Goal: Check status: Check status

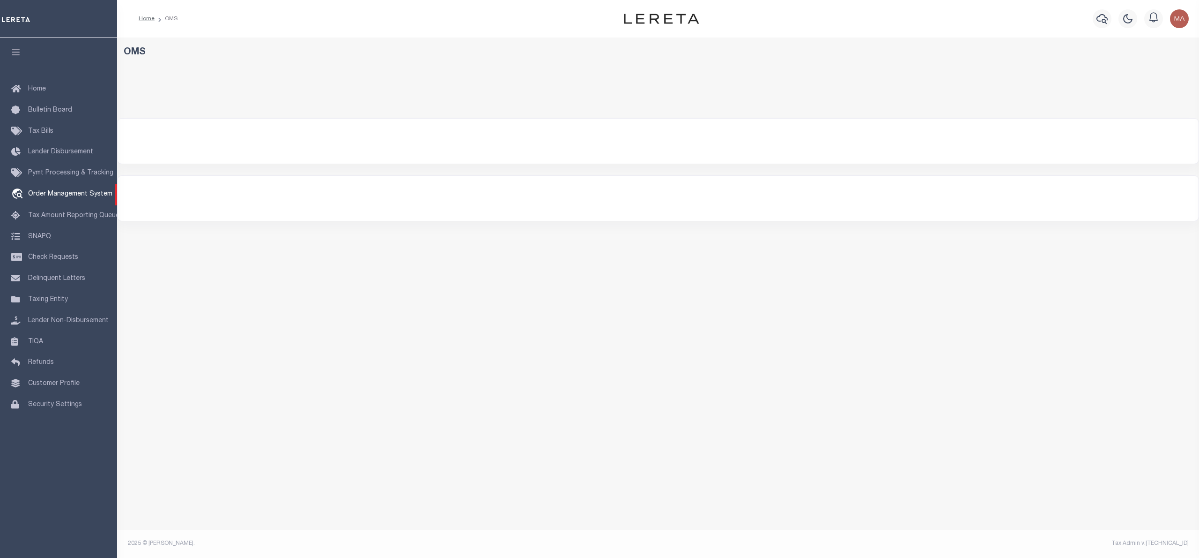
select select "200"
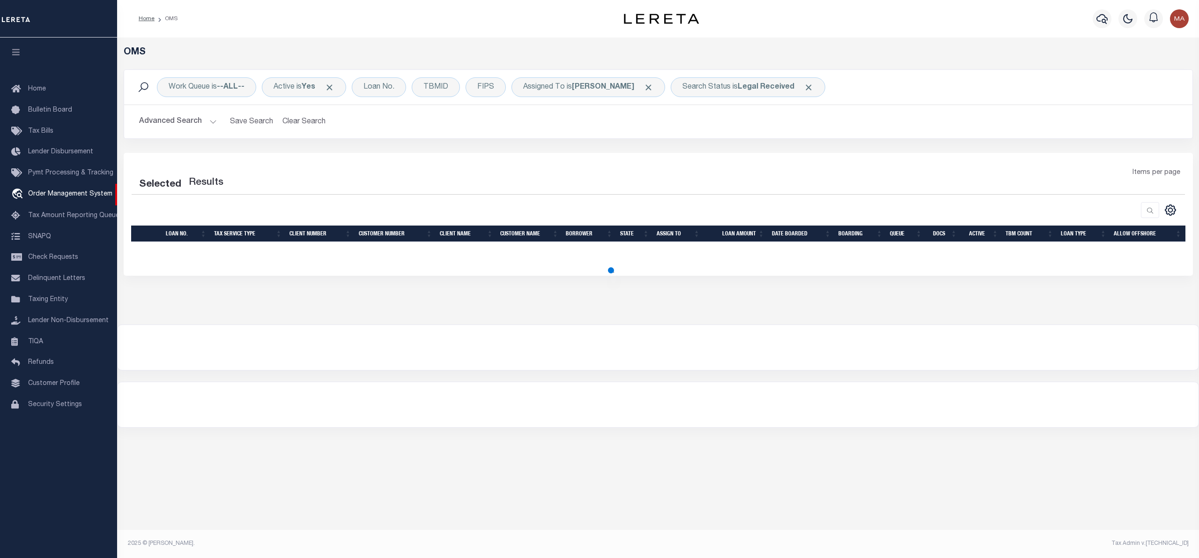
select select "200"
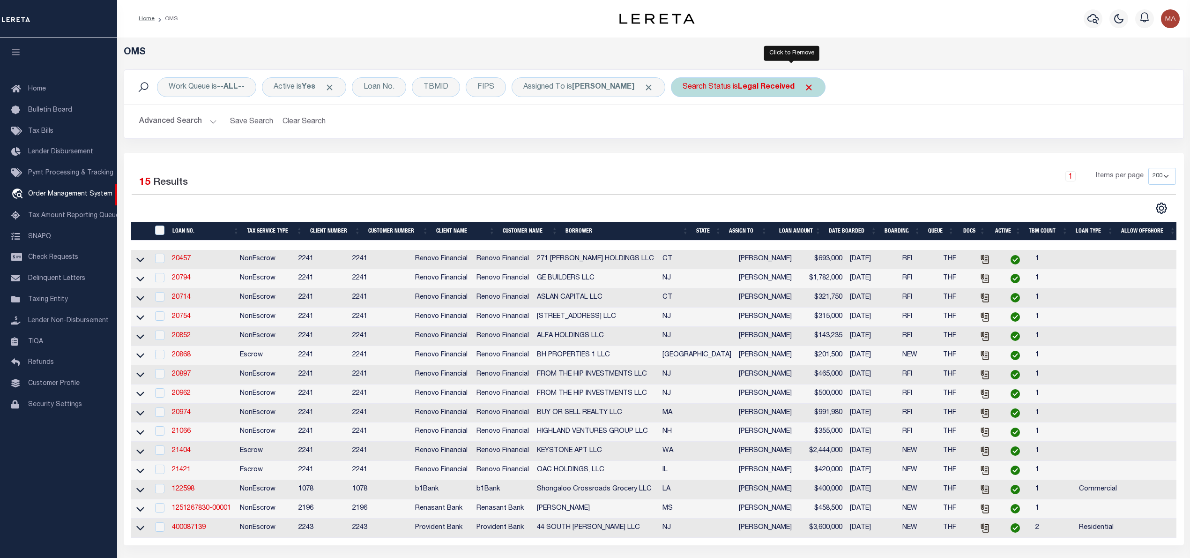
click at [804, 89] on span "Click to Remove" at bounding box center [809, 87] width 10 height 10
click at [671, 89] on div "Search Status" at bounding box center [707, 87] width 72 height 20
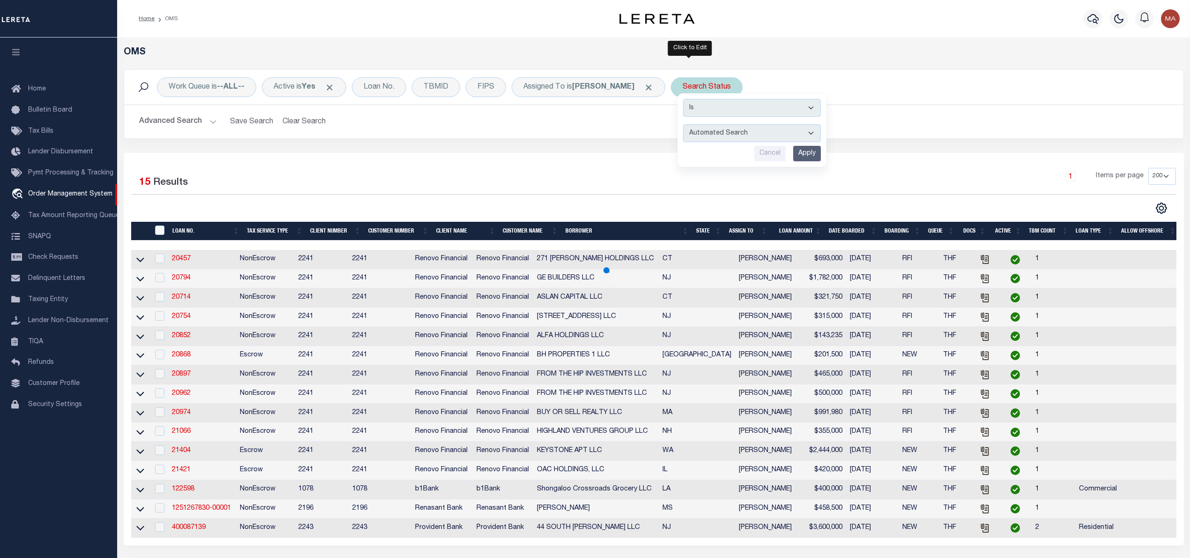
select select "IP"
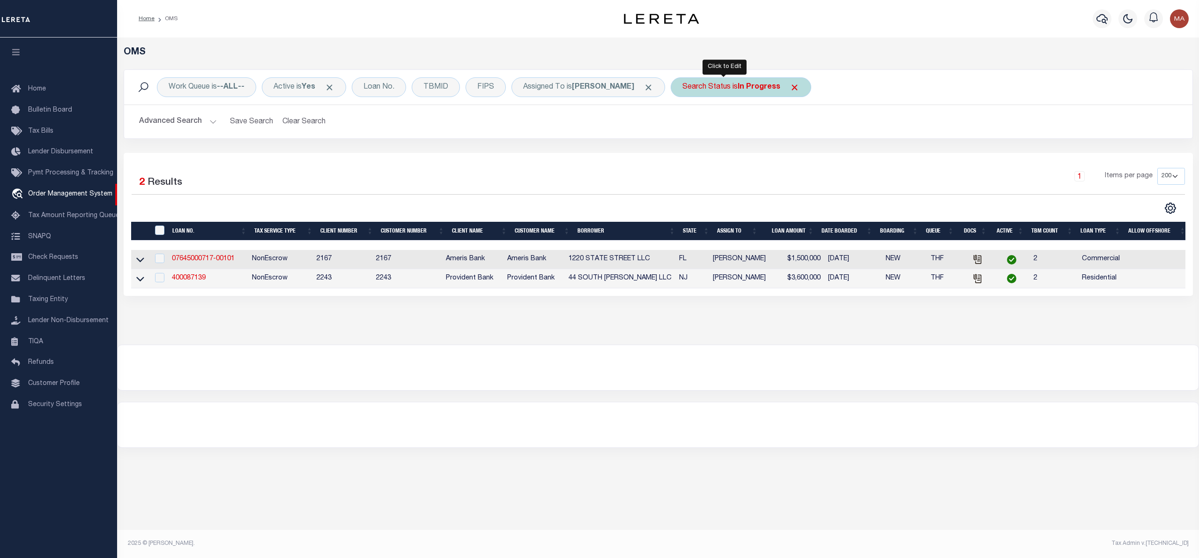
click at [738, 83] on b "In Progress" at bounding box center [759, 86] width 43 height 7
click at [734, 135] on select "Automated Search Bad Parcel Complete Duplicate Parcel High Dollar Reporting In …" at bounding box center [752, 133] width 138 height 18
select select "RD"
click at [683, 125] on select "Automated Search Bad Parcel Complete Duplicate Parcel High Dollar Reporting In …" at bounding box center [752, 133] width 138 height 18
click at [797, 156] on input "Apply" at bounding box center [807, 153] width 28 height 15
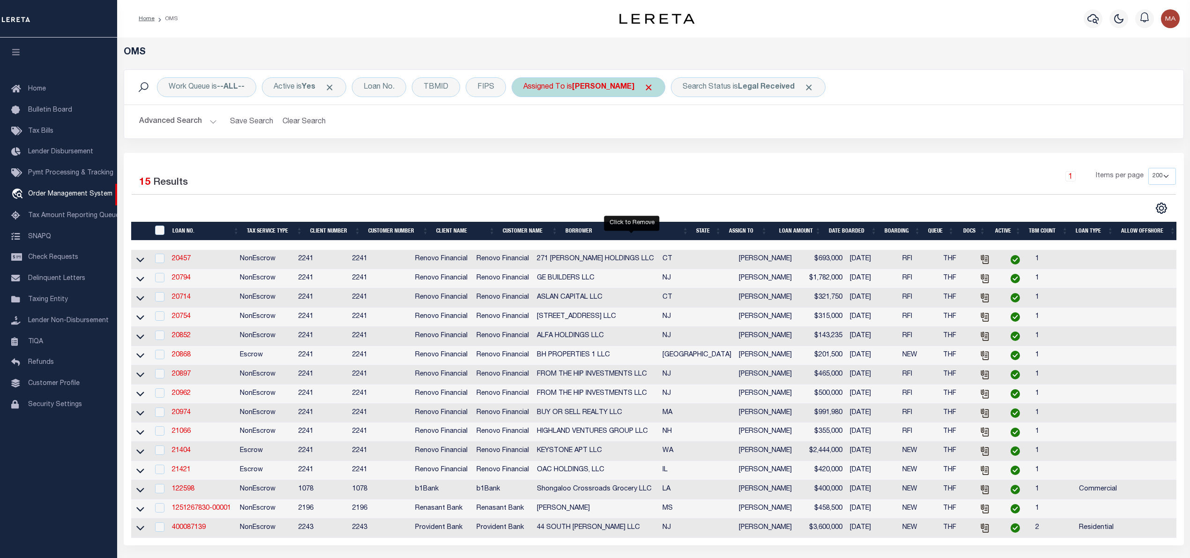
click at [644, 85] on span "Click to Remove" at bounding box center [649, 87] width 10 height 10
click at [566, 85] on div "Assigned To" at bounding box center [544, 87] width 65 height 20
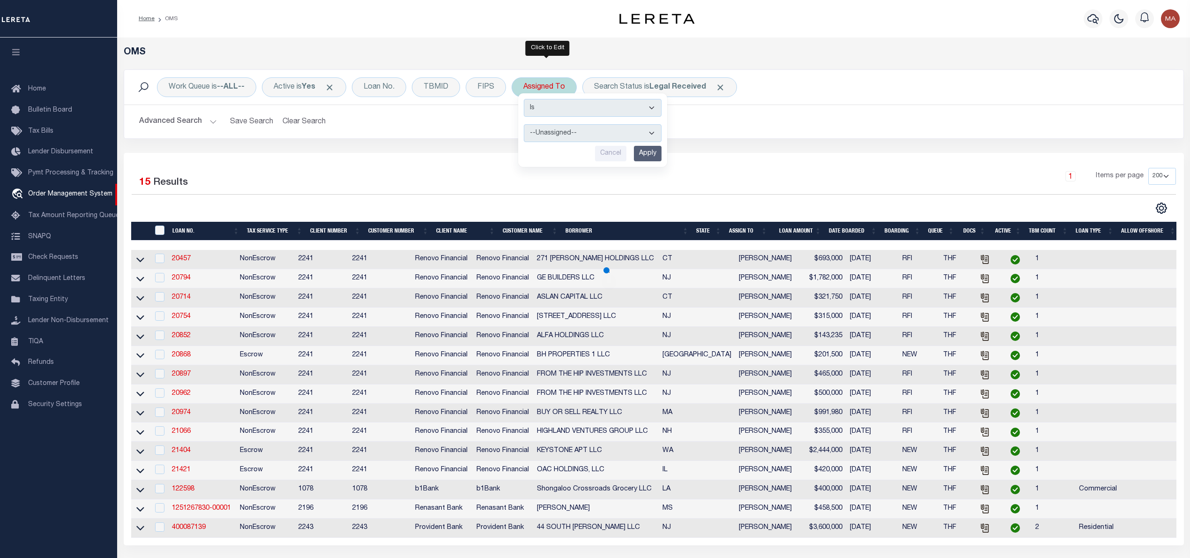
click at [578, 137] on select "--Unassigned-- Abdul Muzain Adrienne Cayea Agustin Fernandez Ahmad Darwish Albe…" at bounding box center [593, 133] width 138 height 18
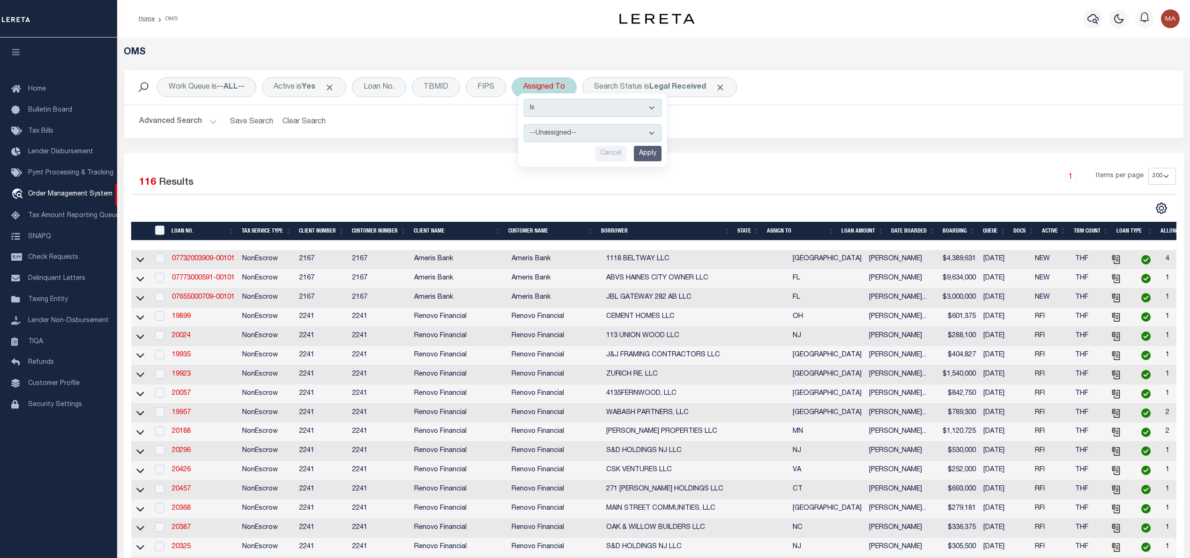
select select "[PERSON_NAME]"
click at [526, 125] on select "--Unassigned-- Abdul Muzain Adrienne Cayea Agustin Fernandez Ahmad Darwish Albe…" at bounding box center [593, 133] width 138 height 18
click at [640, 147] on input "Apply" at bounding box center [648, 153] width 28 height 15
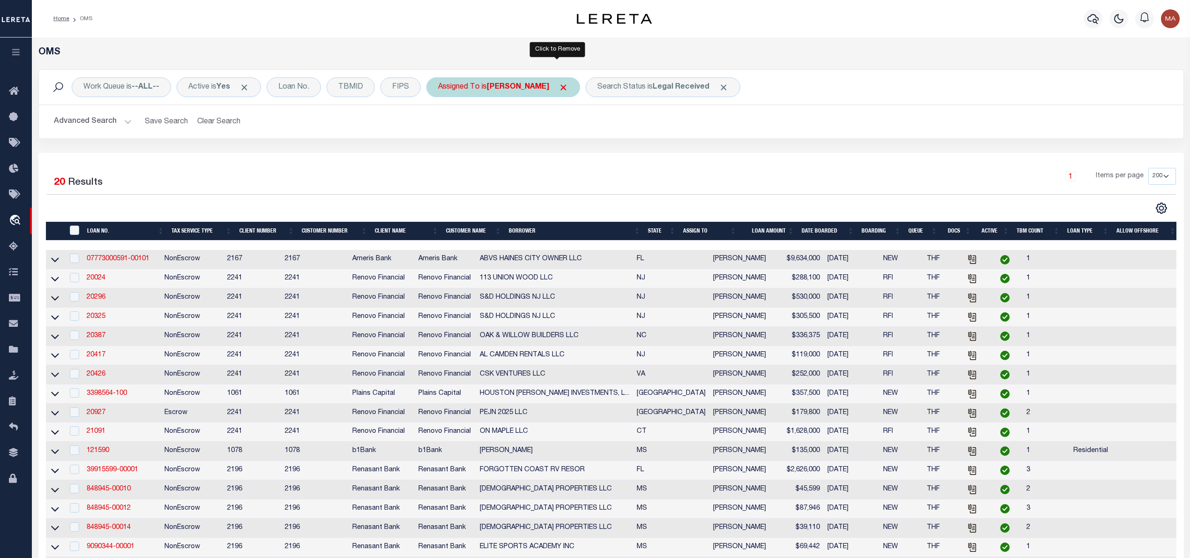
click at [558, 89] on span "Click to Remove" at bounding box center [563, 87] width 10 height 10
click at [449, 94] on div "Assigned To" at bounding box center [458, 87] width 65 height 20
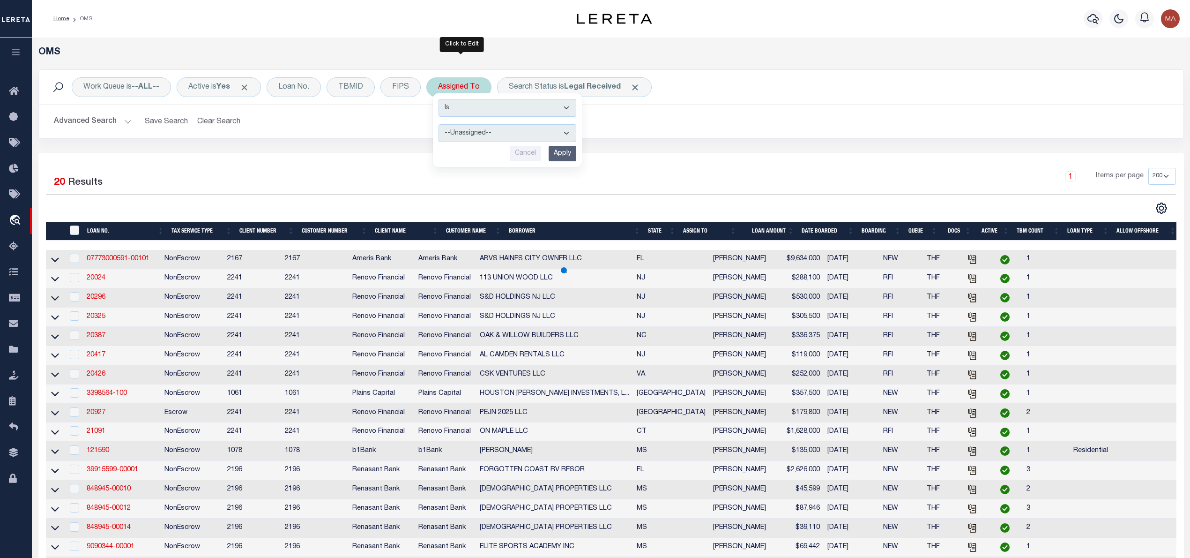
select select "[PERSON_NAME]"
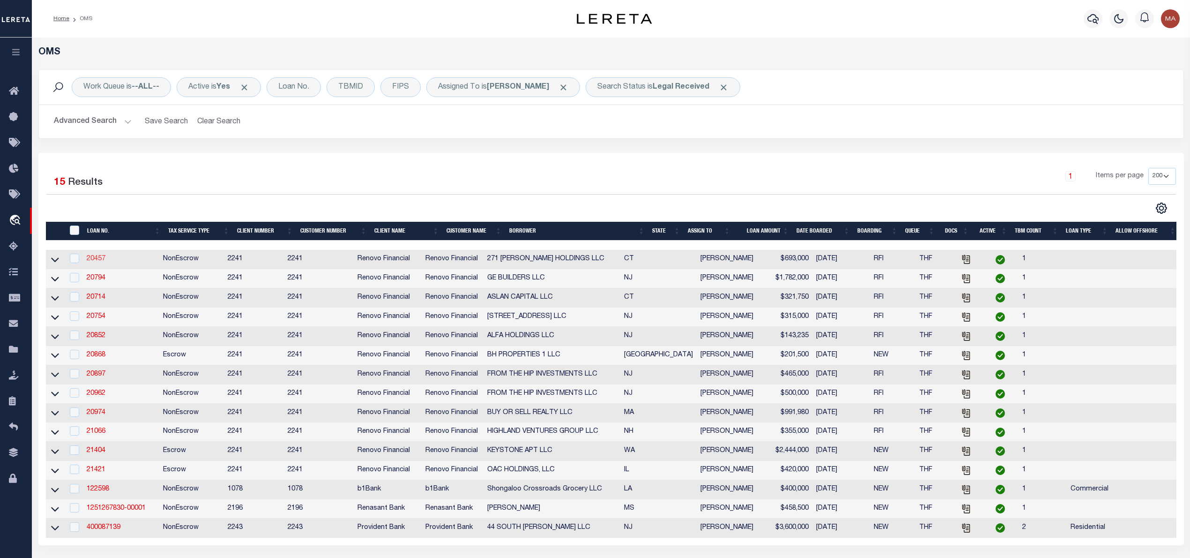
click at [98, 258] on link "20457" at bounding box center [96, 258] width 19 height 7
type input "20457"
type input "271 [PERSON_NAME] HOLDINGS LLC"
select select
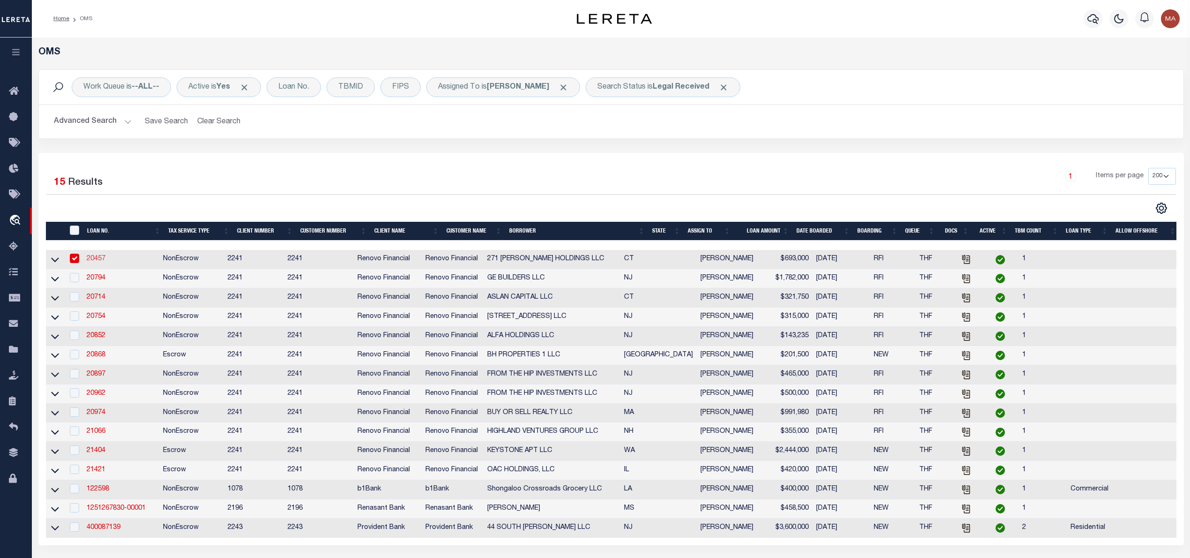
type input "[STREET_ADDRESS][PERSON_NAME]"
type input "[GEOGRAPHIC_DATA]"
select select "400"
select select "NonEscrow"
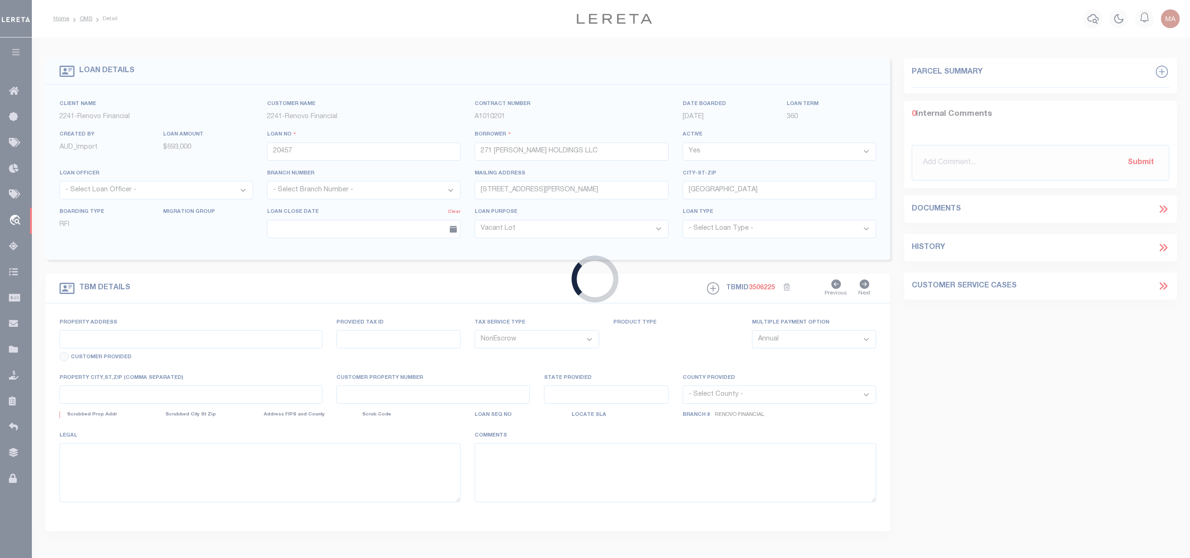
select select "164194"
select select "25066"
type input "[STREET_ADDRESS][PERSON_NAME]"
type input "[GEOGRAPHIC_DATA]"
type input "a0kUS00000CgALp"
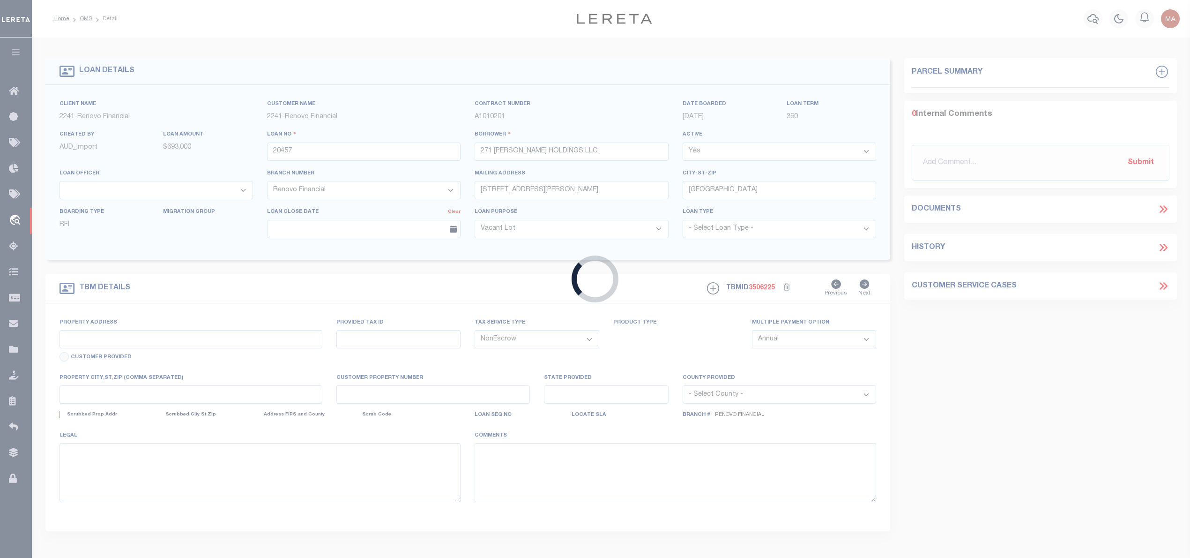
type input "CT"
select select
type textarea "LEGAL REQUIRED"
select select "2"
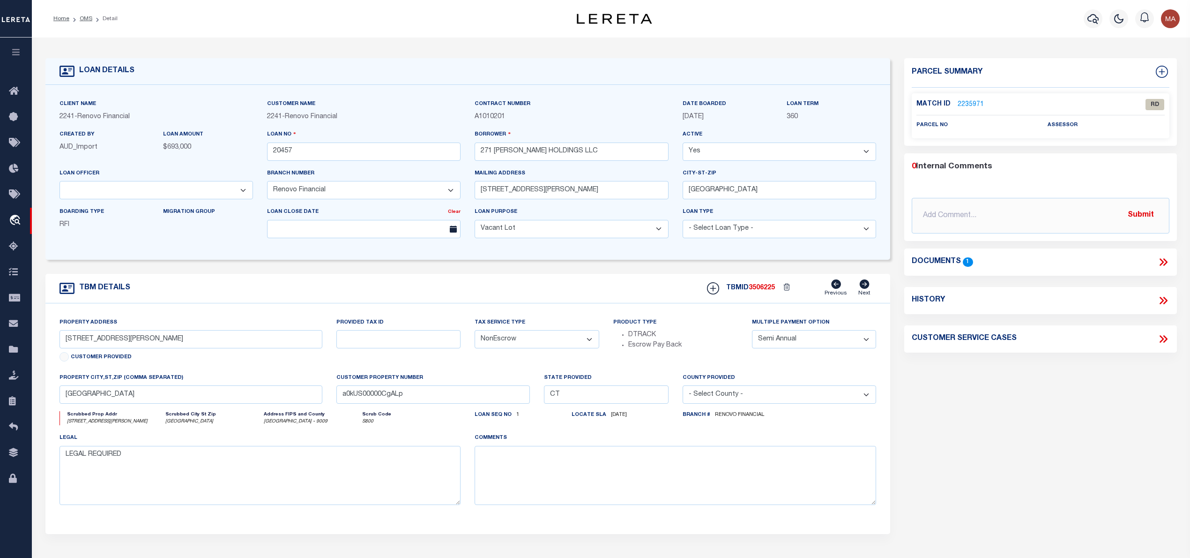
click at [1168, 263] on icon at bounding box center [1163, 262] width 12 height 12
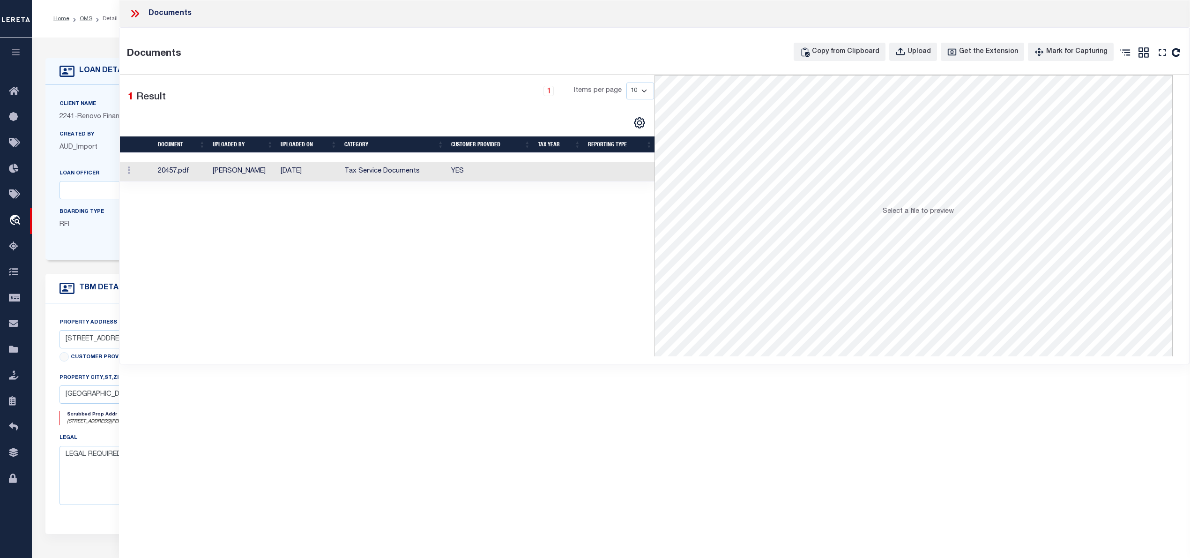
click at [541, 177] on td at bounding box center [559, 171] width 50 height 19
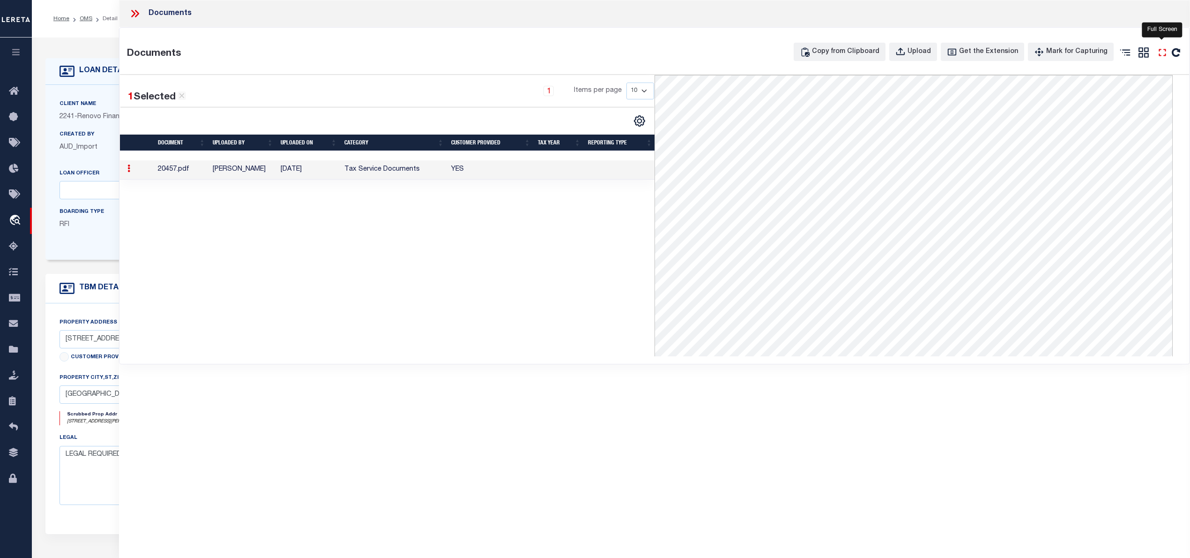
click at [1163, 53] on icon "" at bounding box center [1162, 52] width 12 height 12
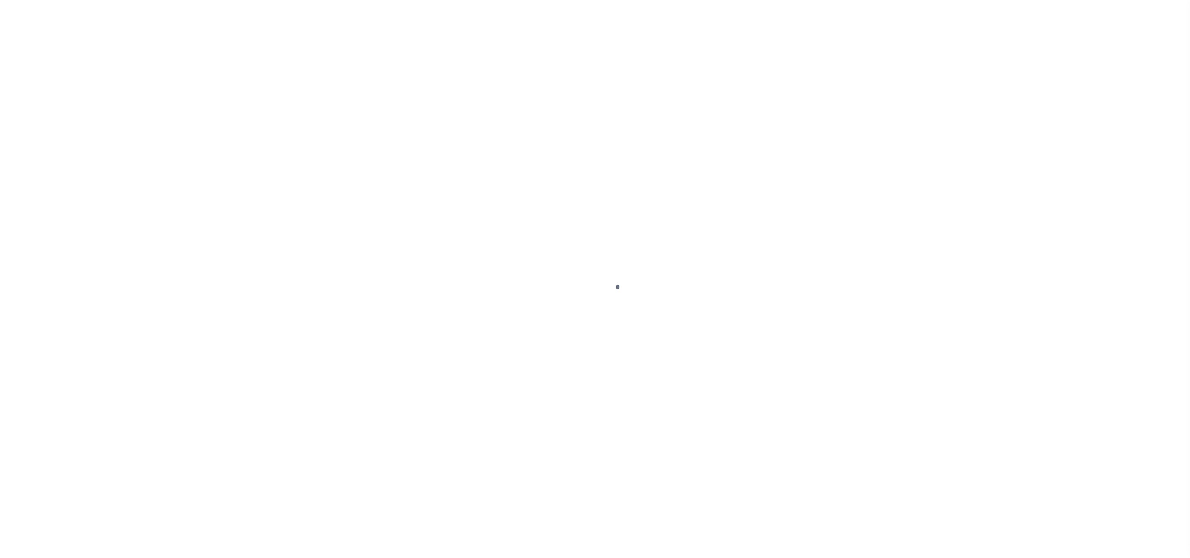
select select "164194"
select select "25066"
select select "400"
select select "NonEscrow"
select select "2"
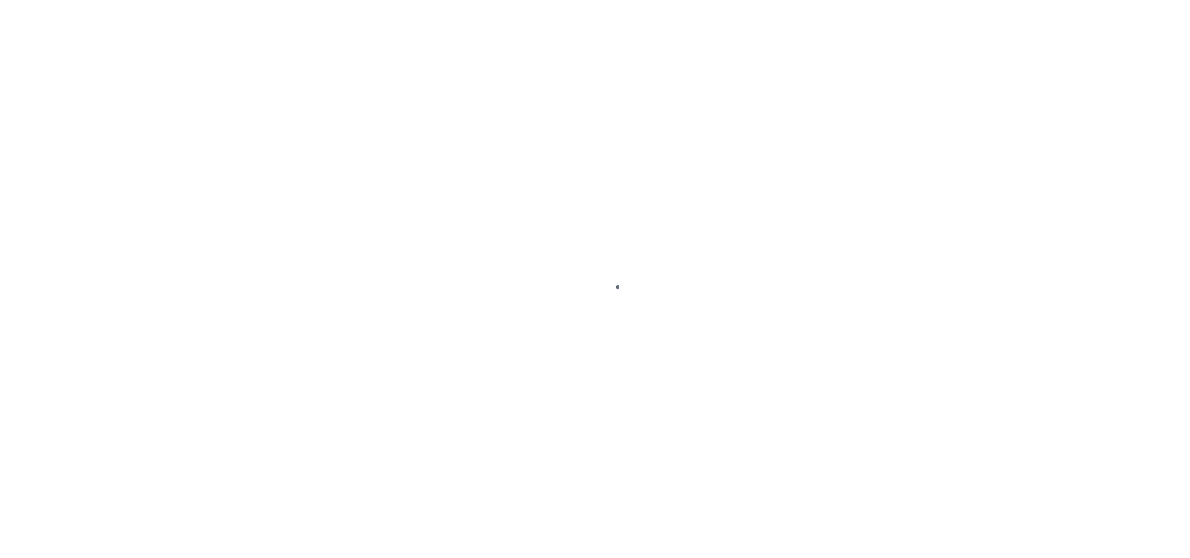
select select
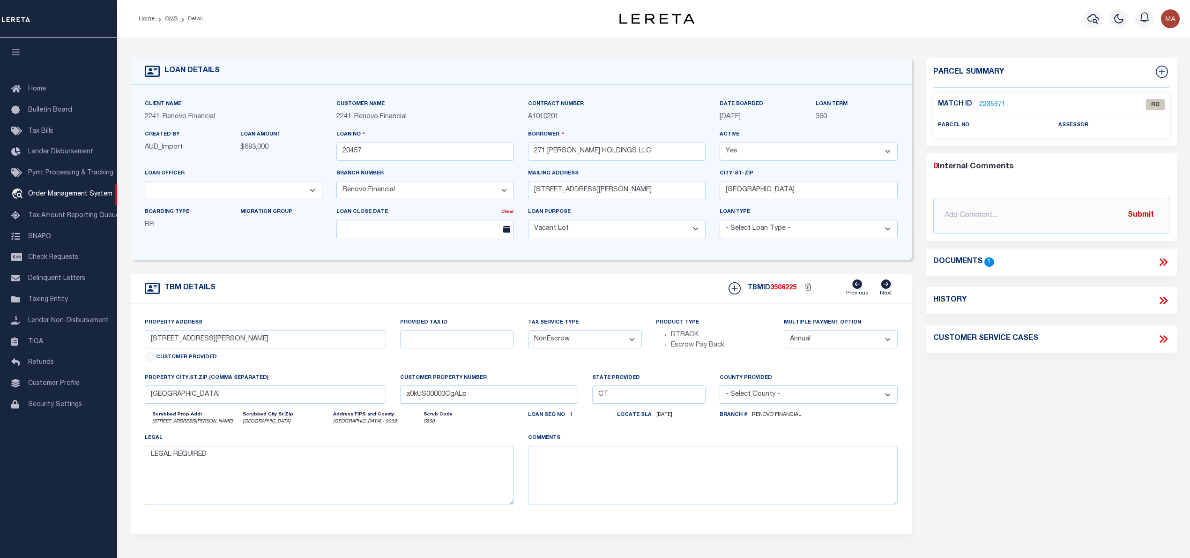
click at [988, 108] on link "2235971" at bounding box center [992, 105] width 26 height 10
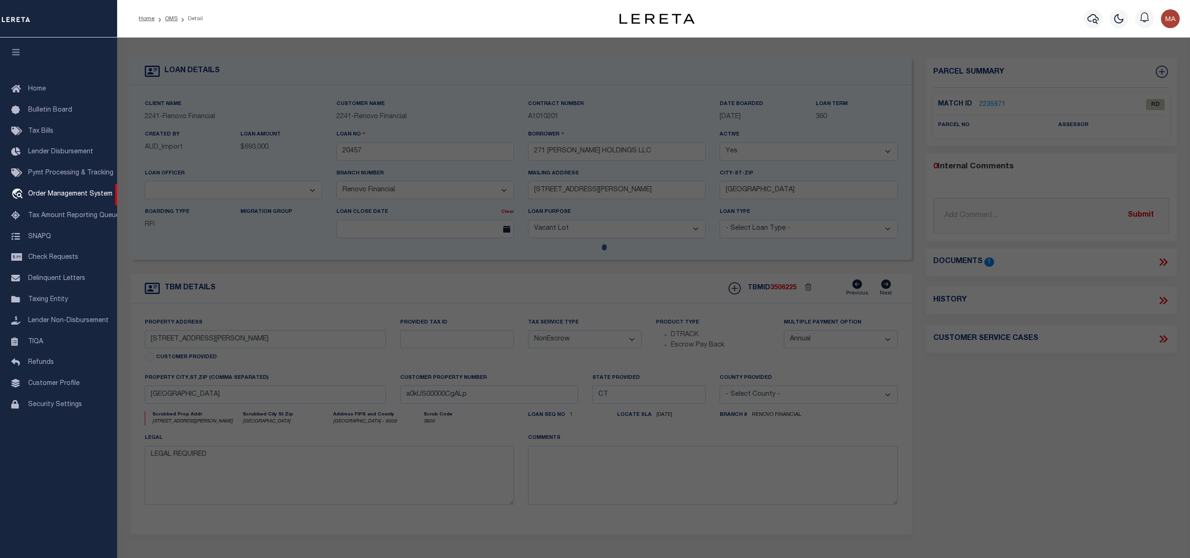
checkbox input "false"
select select "RD"
checkbox input "false"
type textarea "Document uploaded that satisfies a legal requirement, changing from [GEOGRAPHIC…"
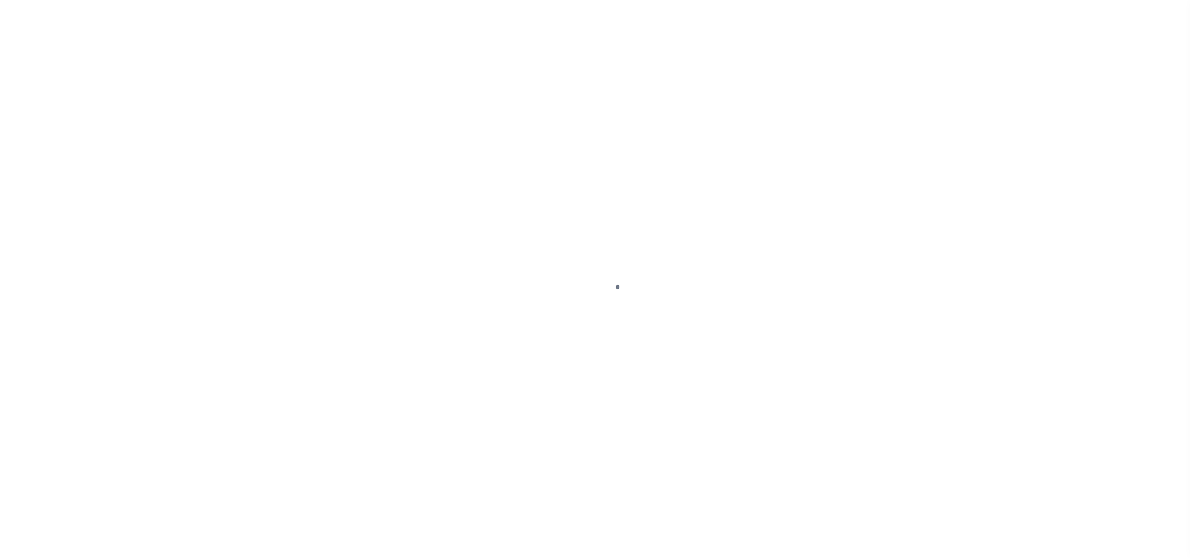
select select "164194"
select select "25066"
select select "400"
select select "NonEscrow"
select select "2"
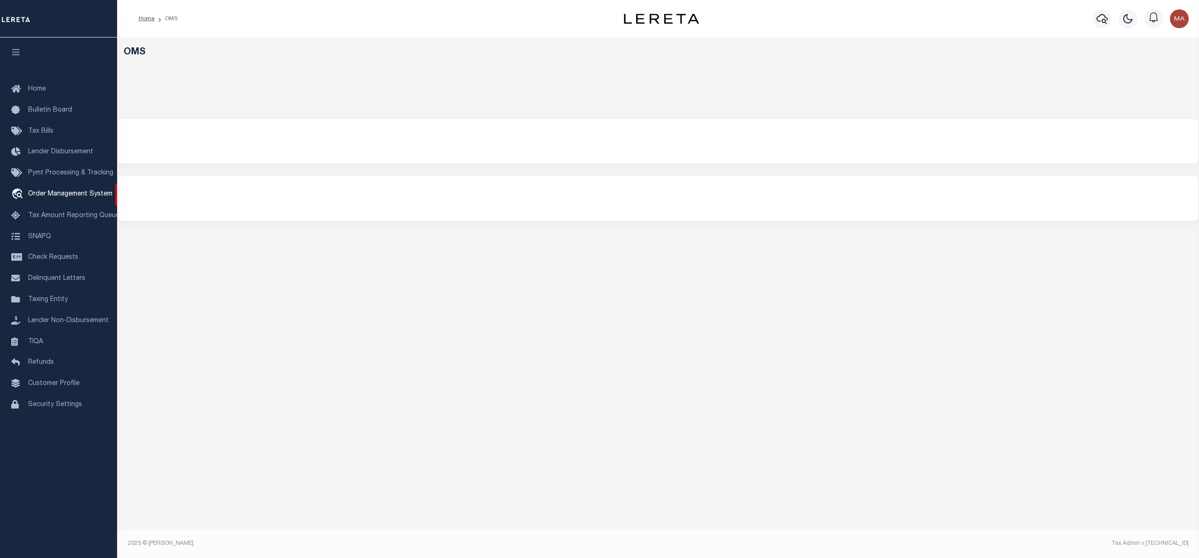
select select "200"
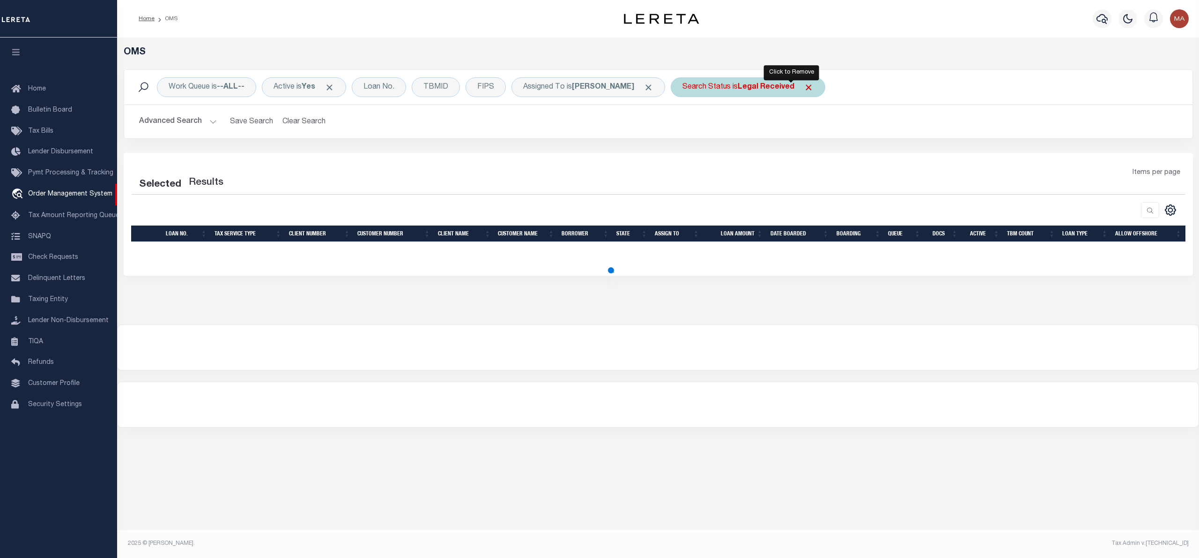
click at [804, 88] on span "Click to Remove" at bounding box center [809, 87] width 10 height 10
select select "200"
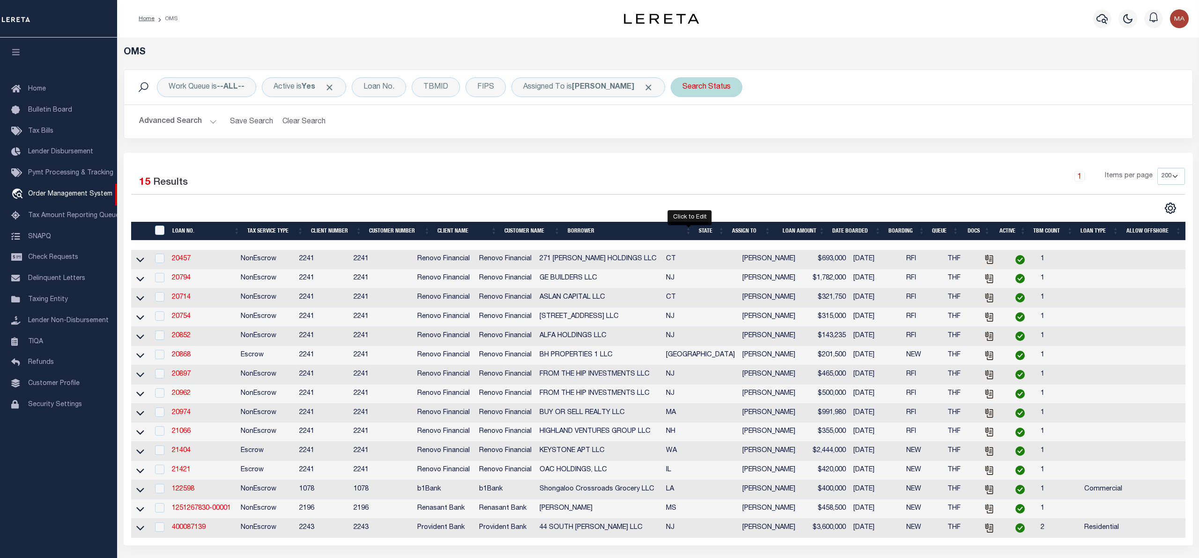
click at [688, 87] on div "Search Status" at bounding box center [707, 87] width 72 height 20
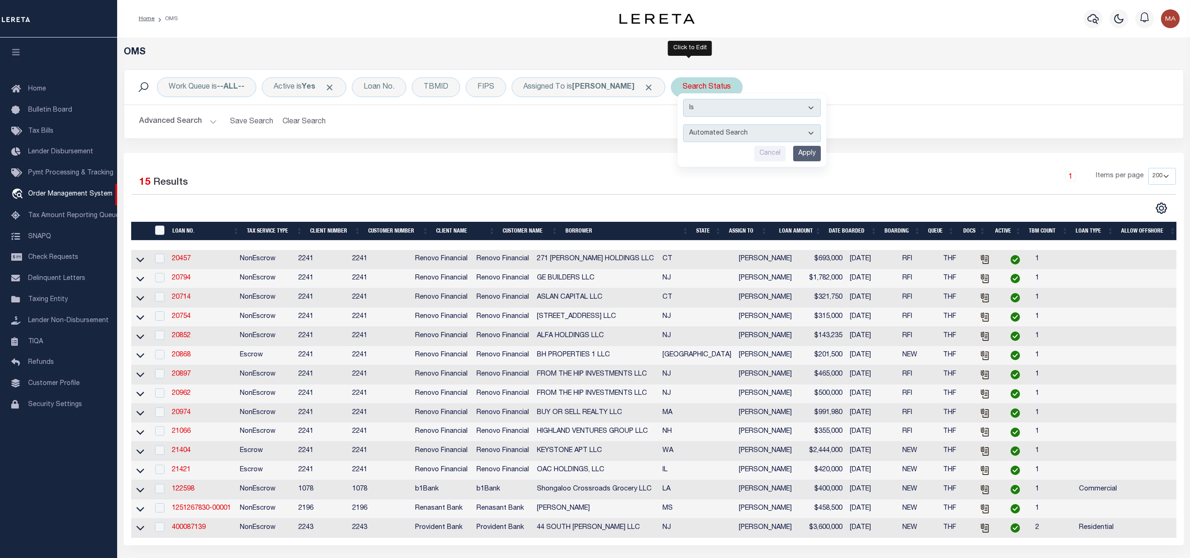
select select "IP"
